Goal: Information Seeking & Learning: Learn about a topic

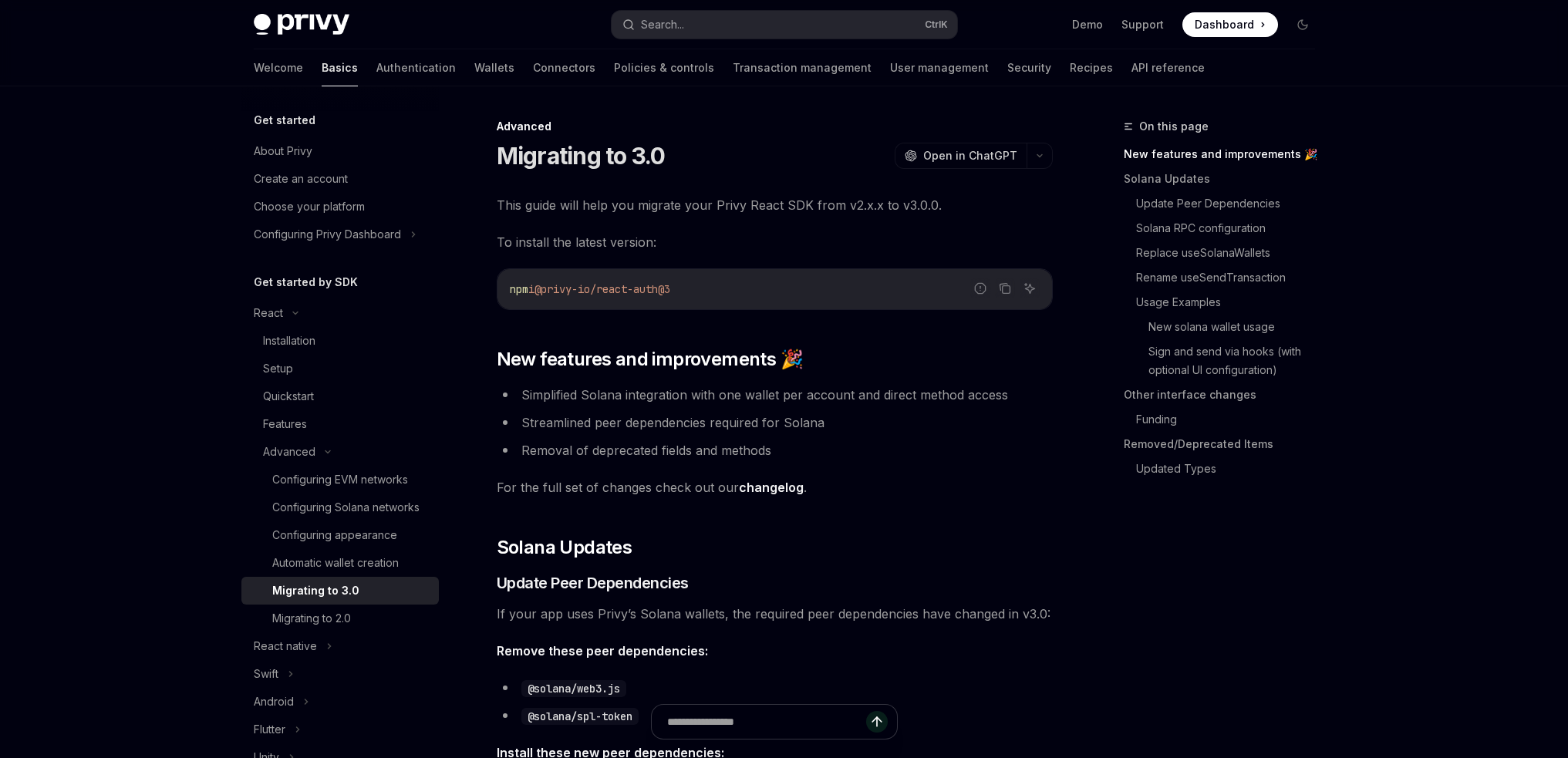
scroll to position [18, 0]
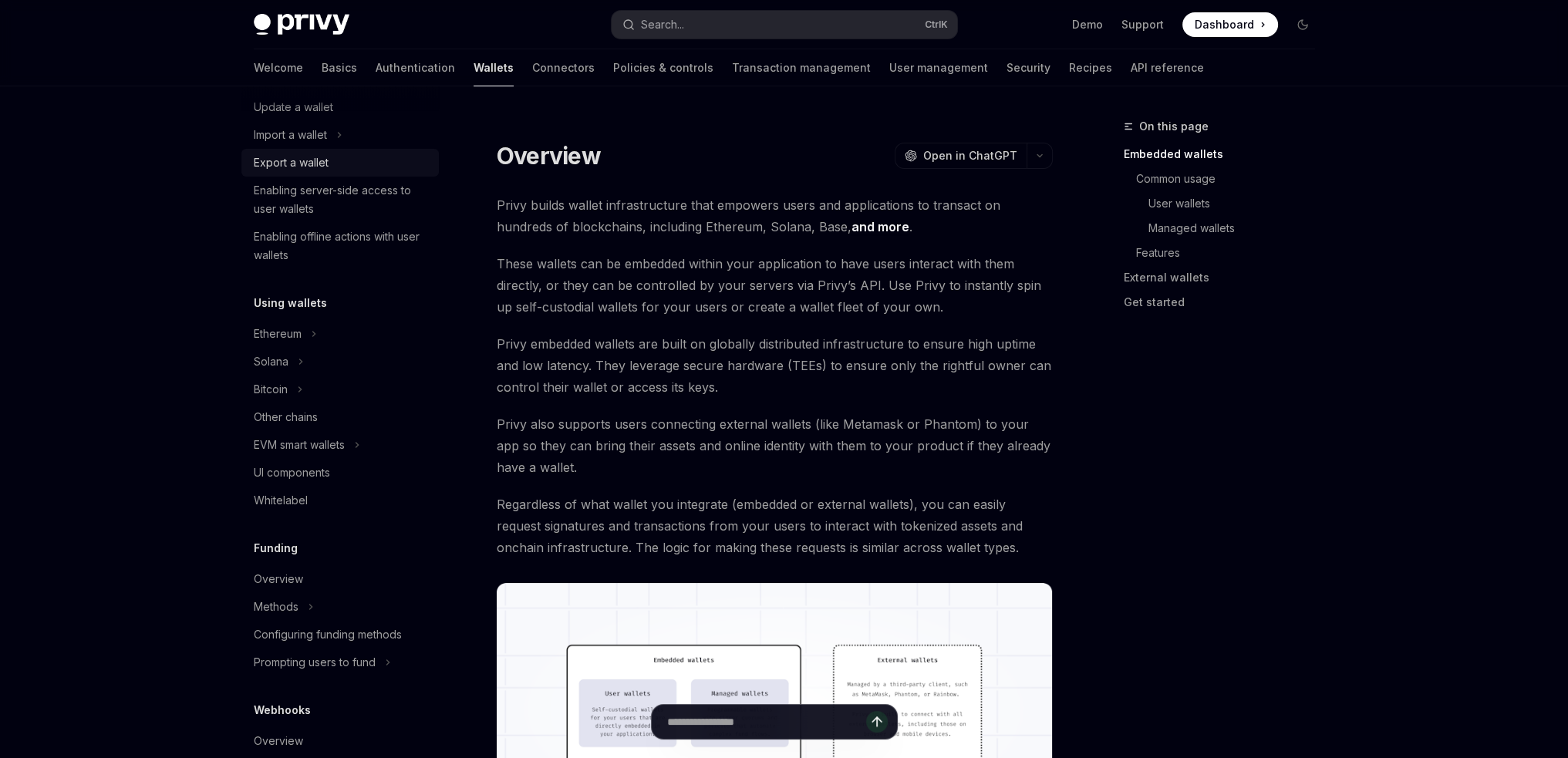
scroll to position [308, 0]
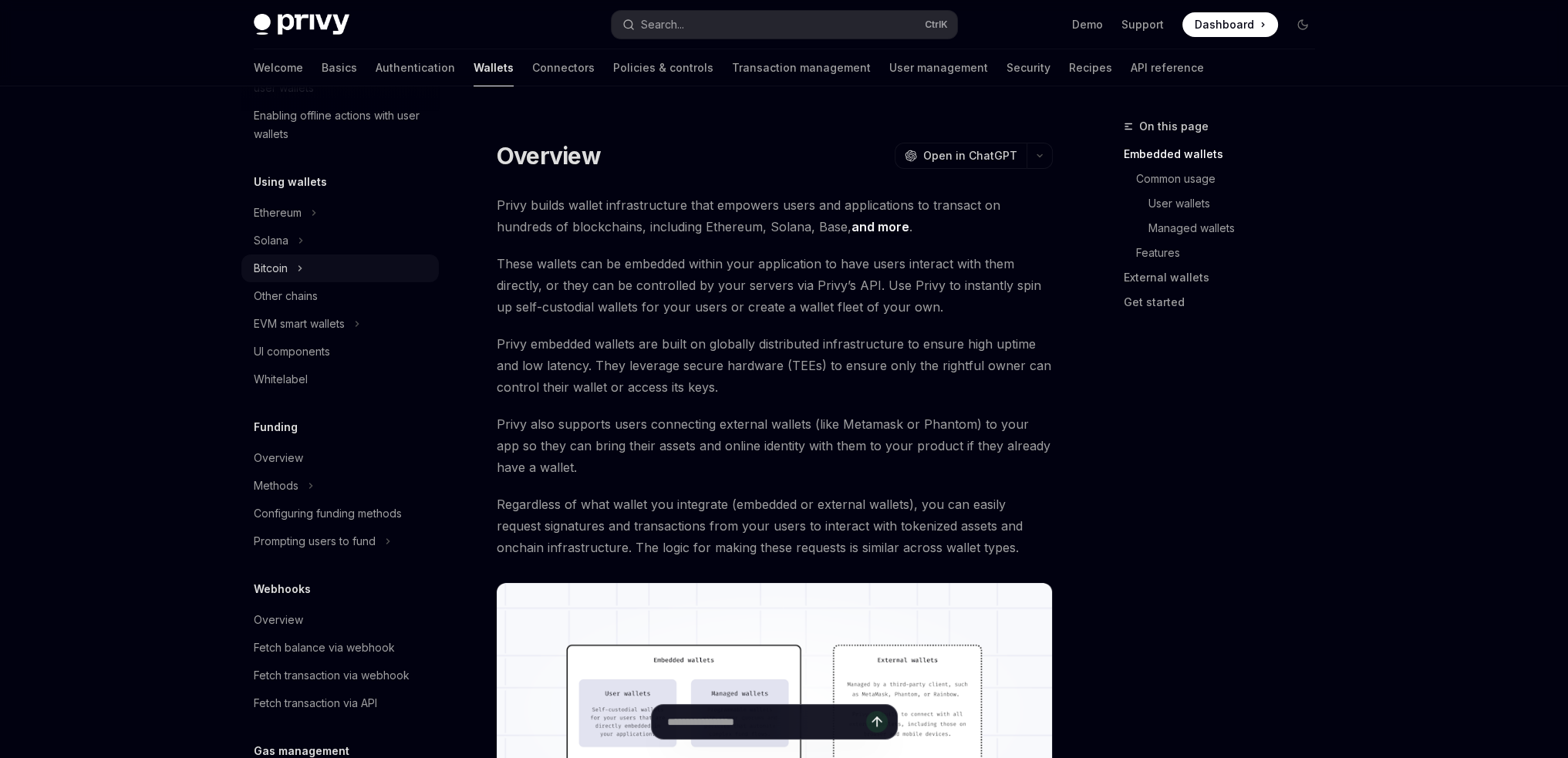
click at [304, 277] on div "Bitcoin" at bounding box center [339, 269] width 197 height 27
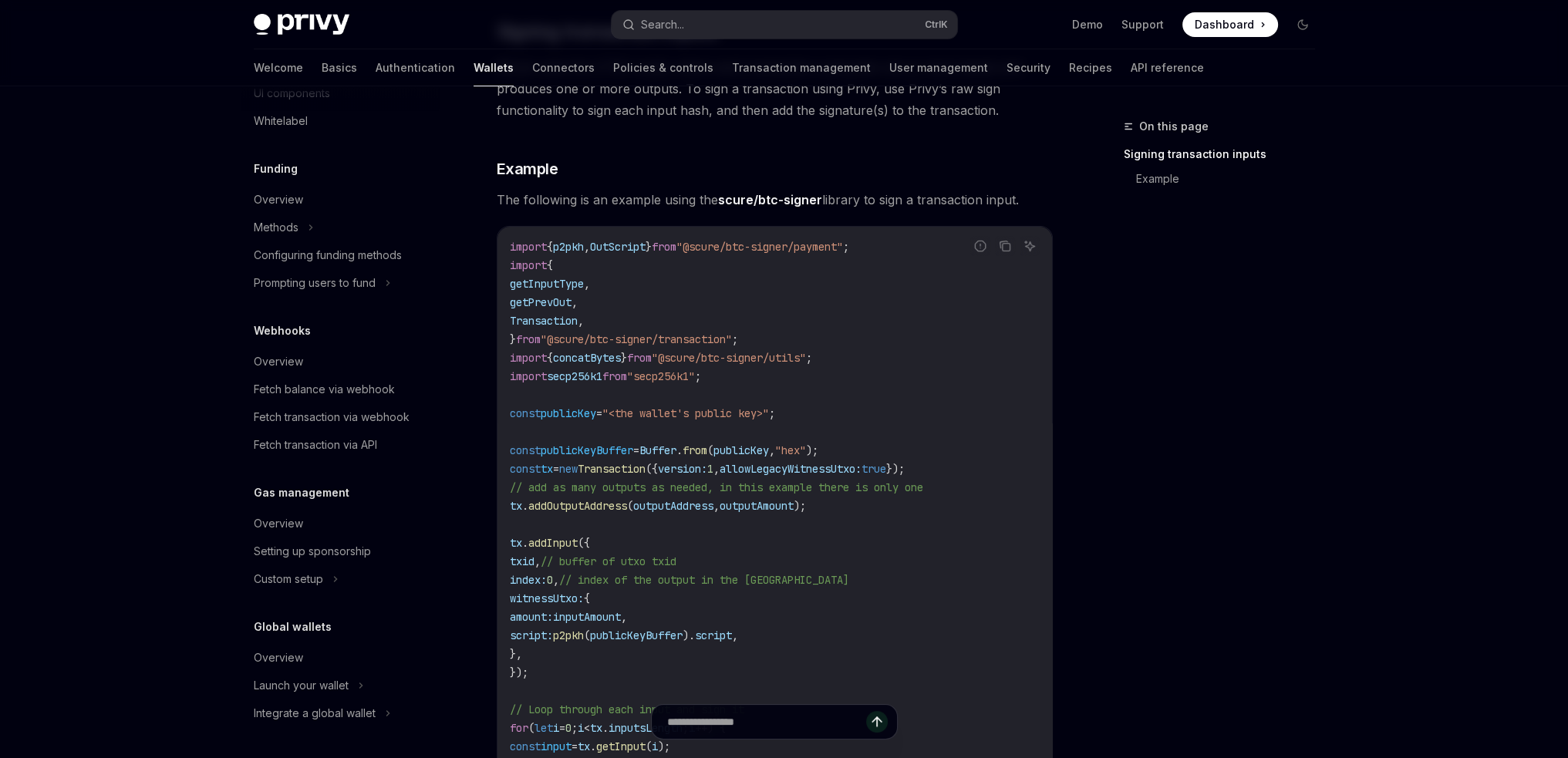
scroll to position [308, 0]
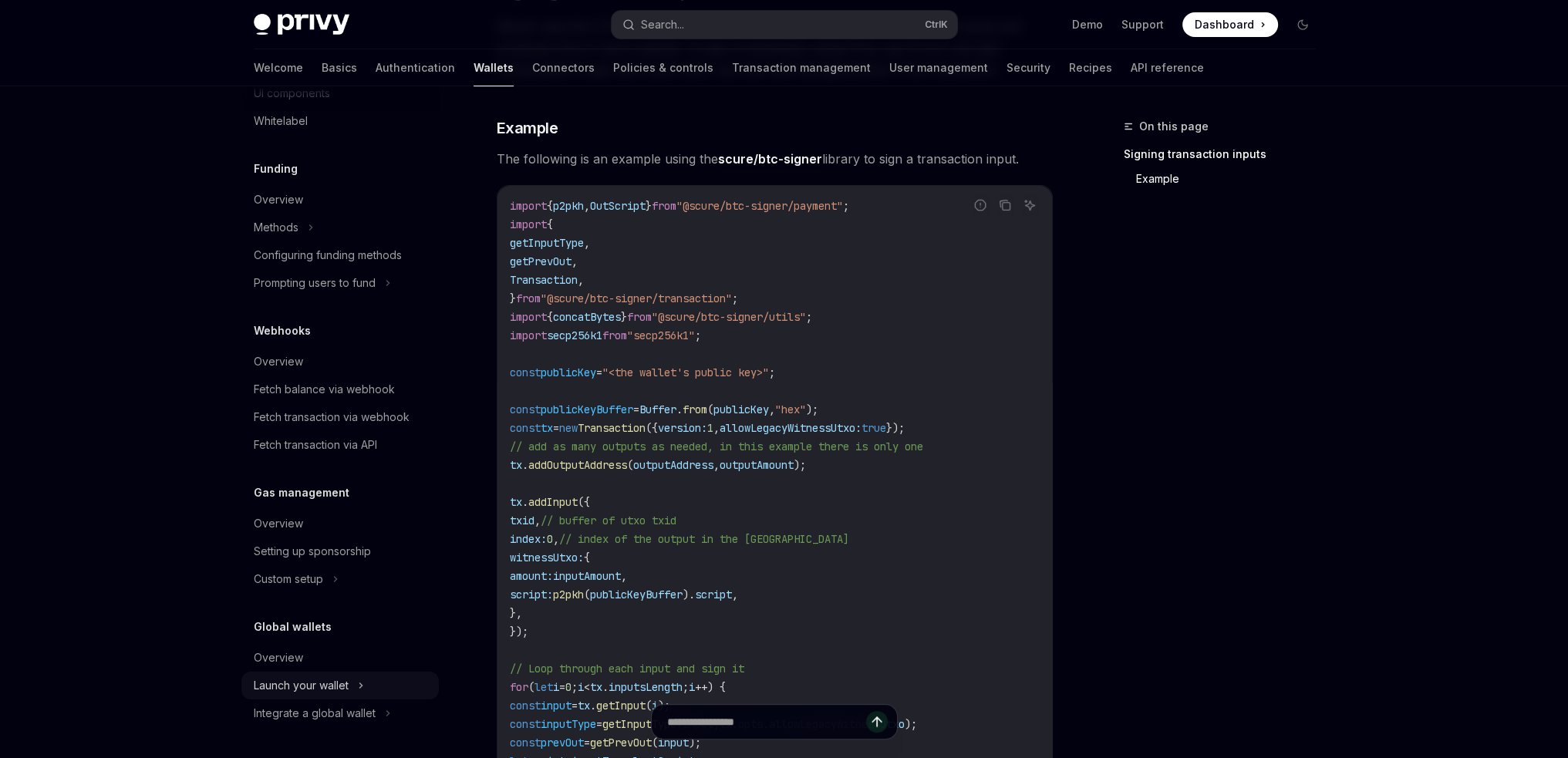
click at [364, 688] on icon at bounding box center [360, 686] width 6 height 18
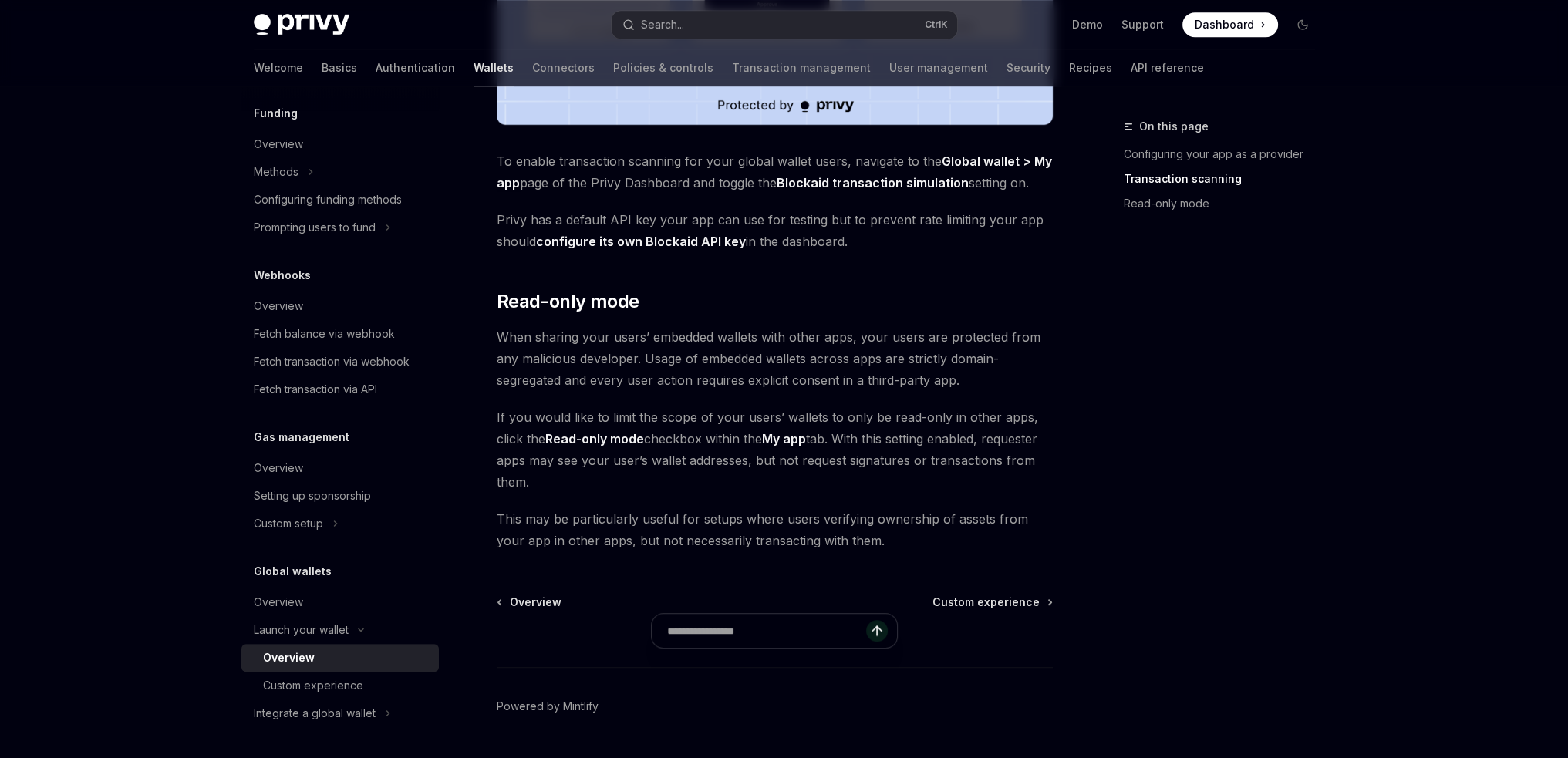
scroll to position [1231, 0]
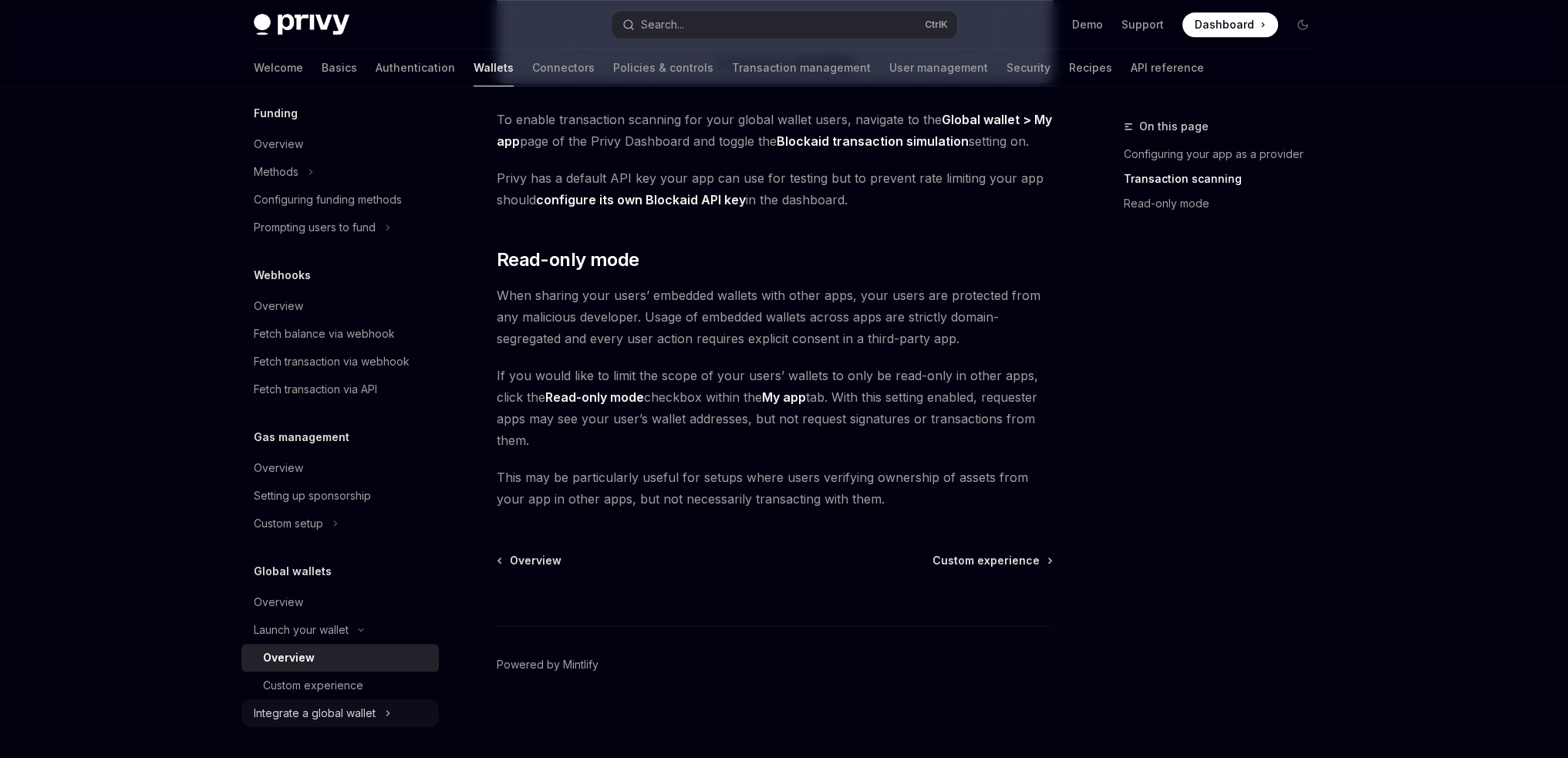
click at [390, 709] on icon at bounding box center [388, 713] width 6 height 18
type textarea "*"
